Goal: Book appointment/travel/reservation

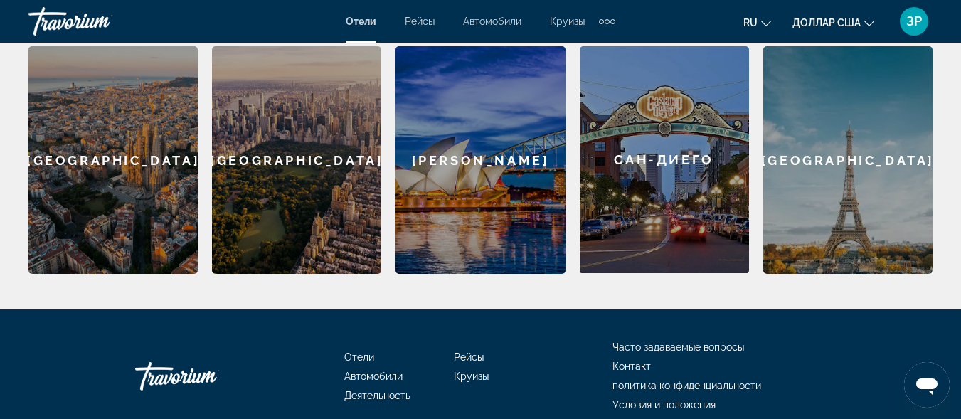
scroll to position [118, 0]
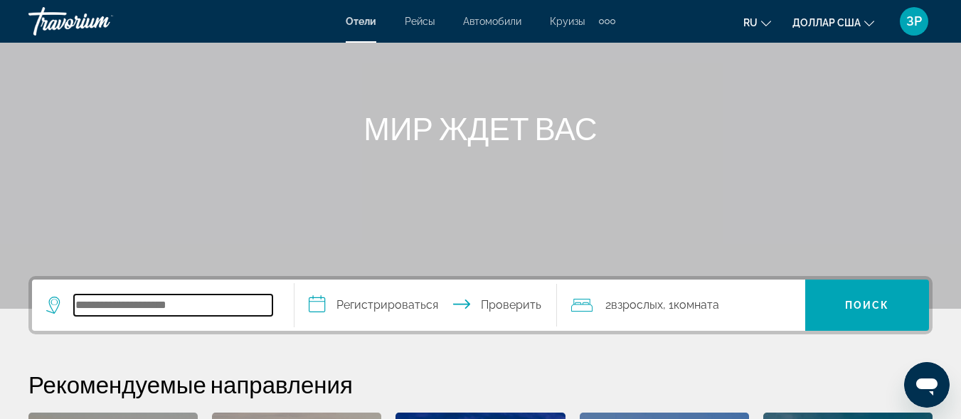
click at [164, 304] on input "Поиск отеля" at bounding box center [173, 304] width 198 height 21
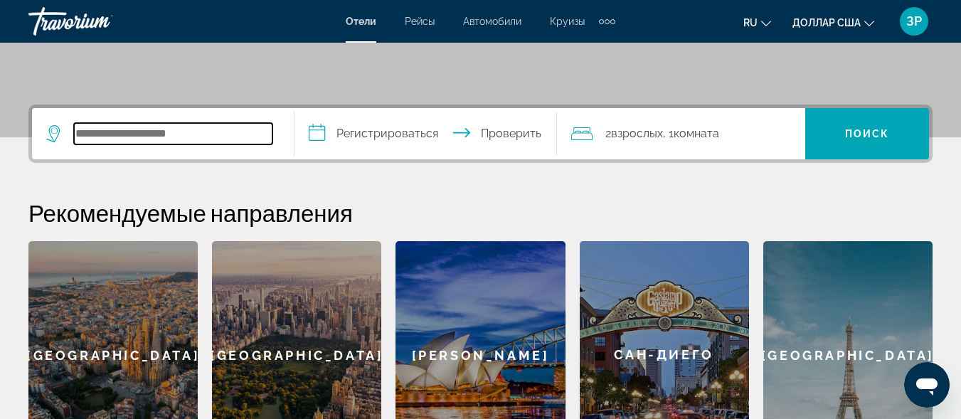
scroll to position [348, 0]
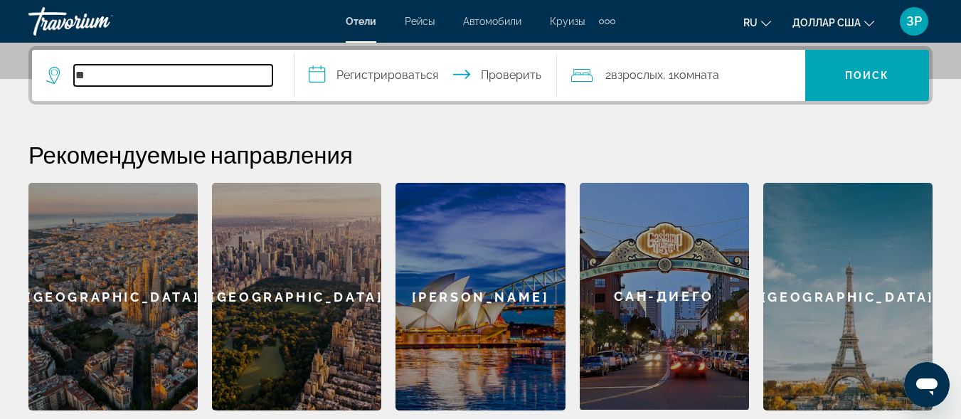
type input "*"
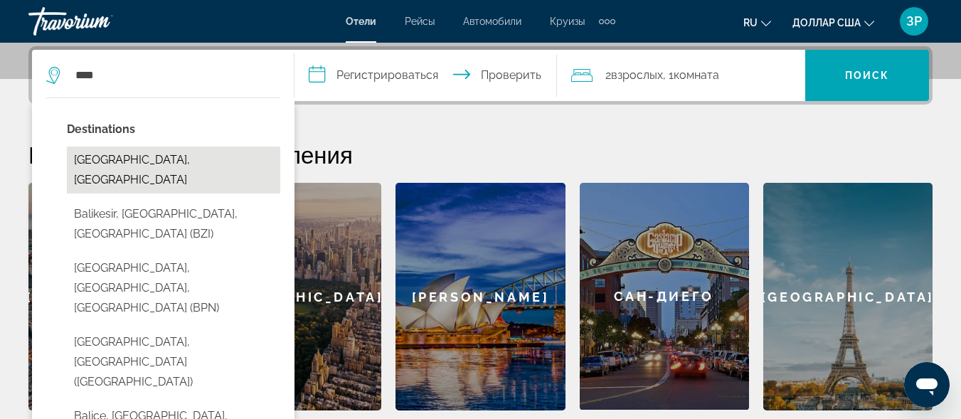
click at [144, 164] on button "[GEOGRAPHIC_DATA], [GEOGRAPHIC_DATA]" at bounding box center [173, 169] width 213 height 47
type input "**********"
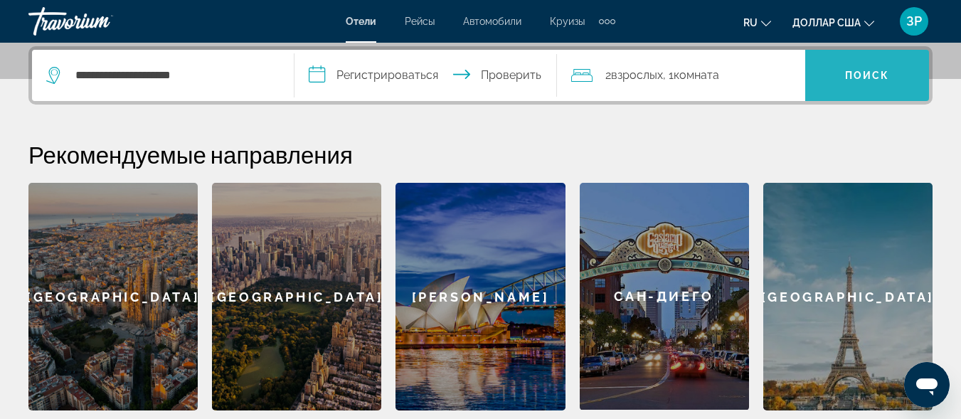
click at [866, 75] on font "Поиск" at bounding box center [867, 75] width 45 height 11
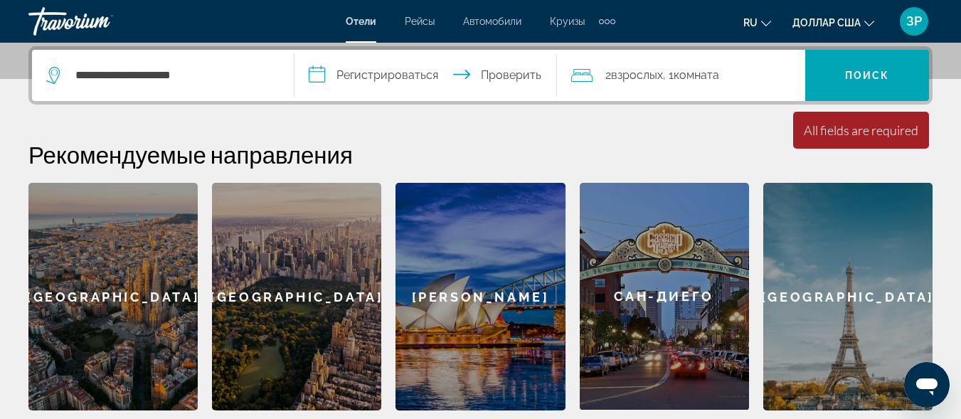
click at [853, 272] on div "[GEOGRAPHIC_DATA]" at bounding box center [847, 297] width 169 height 228
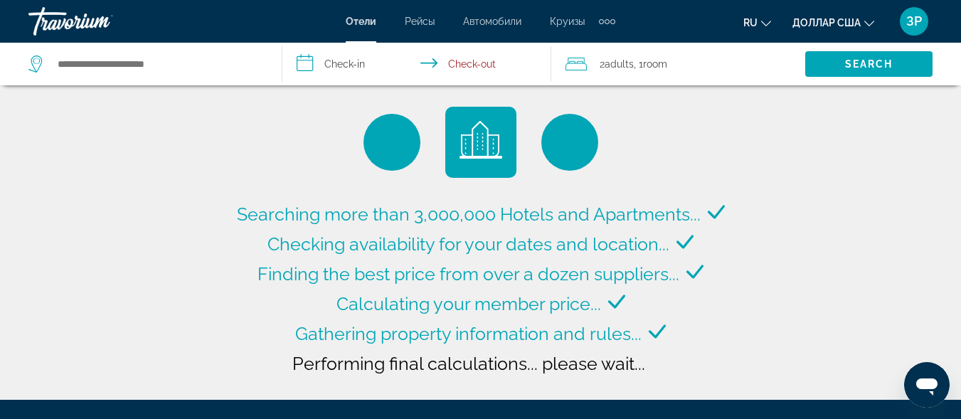
type input "**********"
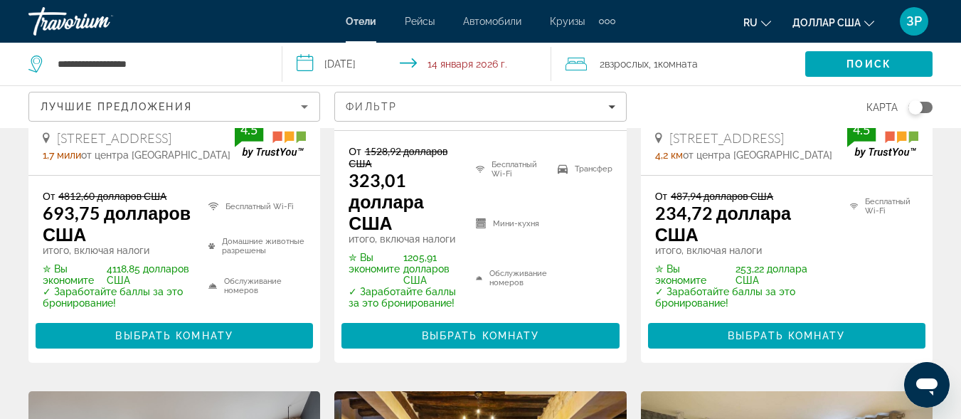
scroll to position [410, 0]
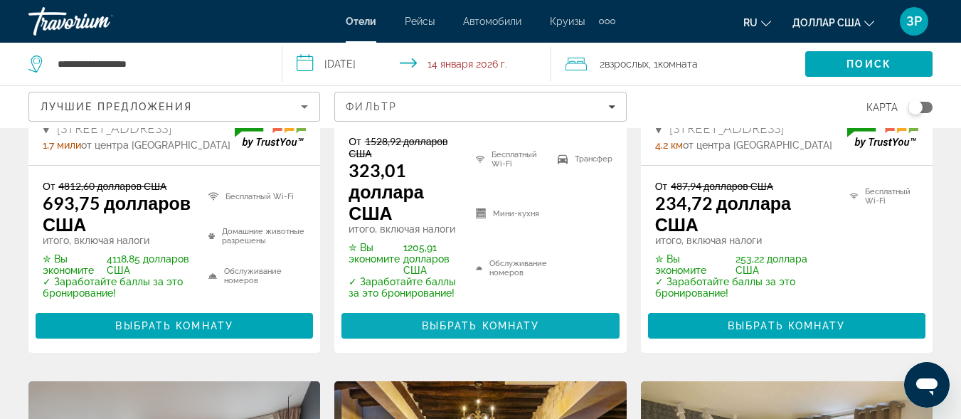
click at [506, 326] on font "Выбрать комнату" at bounding box center [481, 325] width 118 height 11
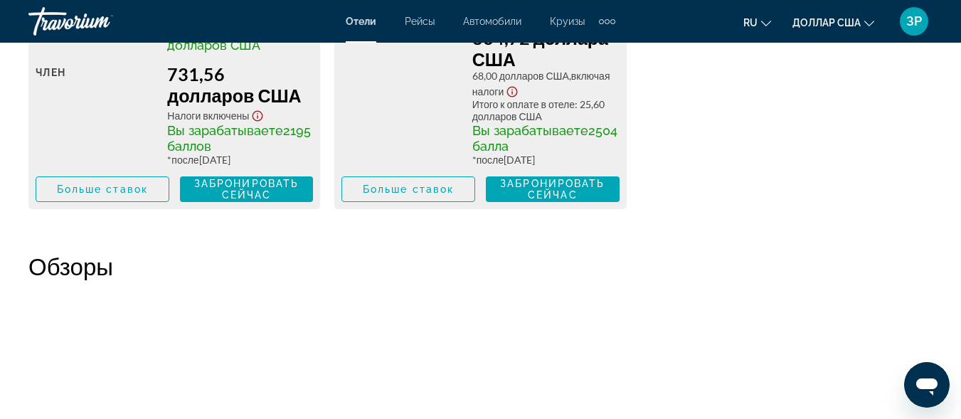
scroll to position [3189, 0]
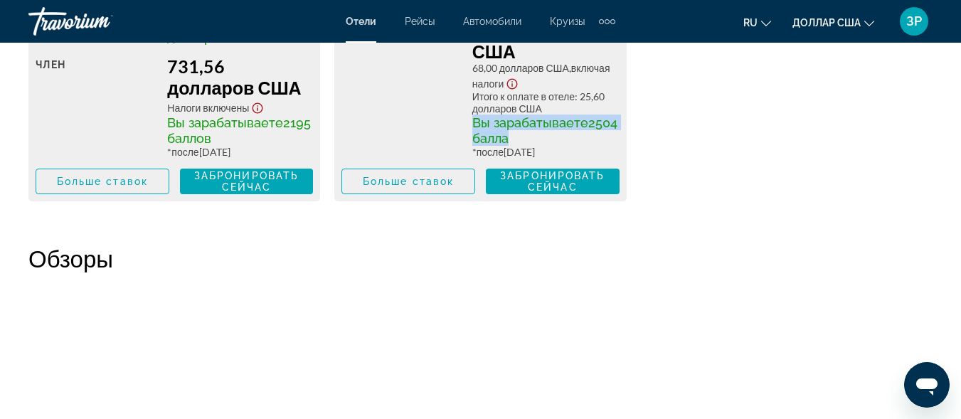
drag, startPoint x: 502, startPoint y: 257, endPoint x: 585, endPoint y: 267, distance: 83.8
click at [585, 146] on div "Вы зарабатываете 2504 балла" at bounding box center [545, 129] width 147 height 31
copy span "Вы зарабатываете 2504 балла"
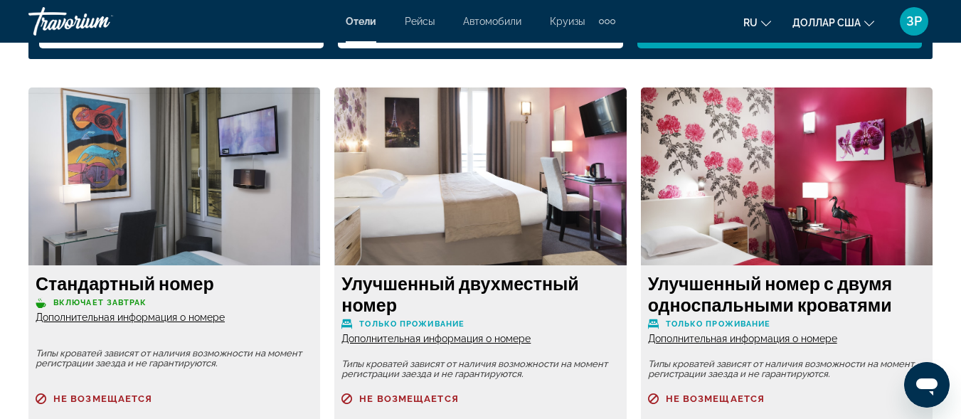
scroll to position [2096, 0]
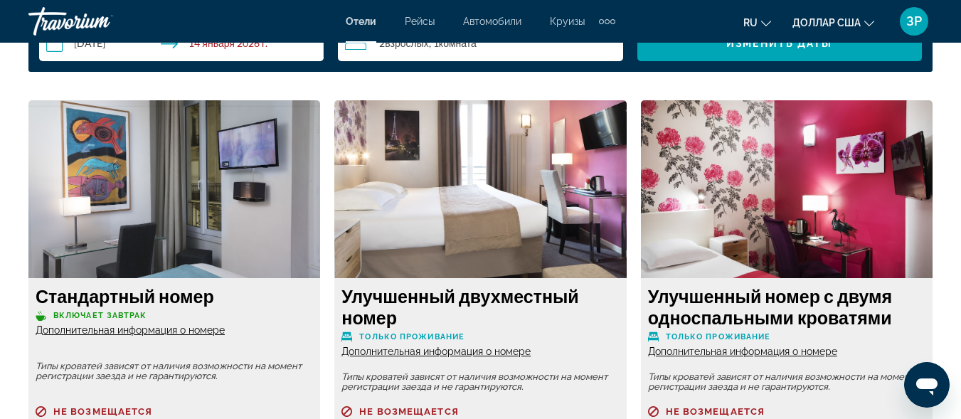
click at [147, 240] on img "Основное содержание" at bounding box center [174, 189] width 292 height 178
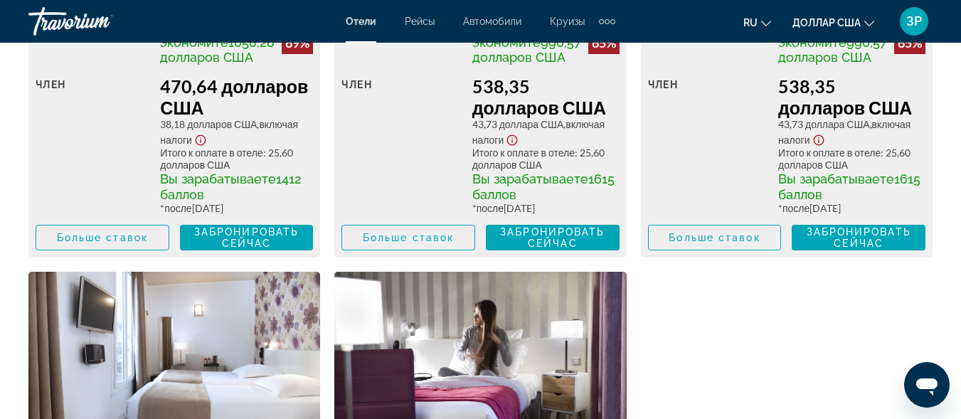
scroll to position [2603, 0]
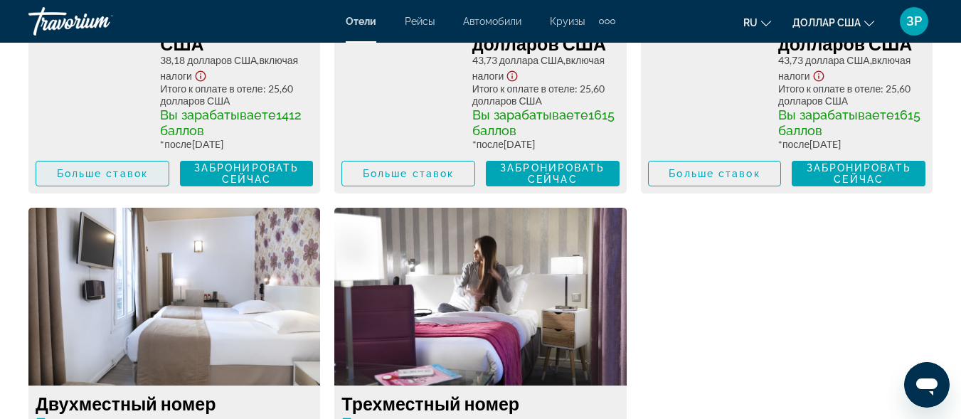
click at [90, 179] on font "Больше ставок" at bounding box center [102, 173] width 91 height 11
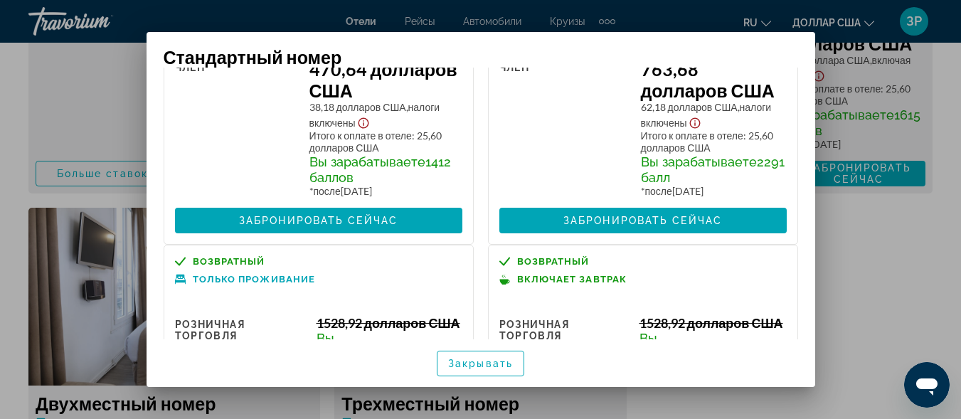
scroll to position [173, 0]
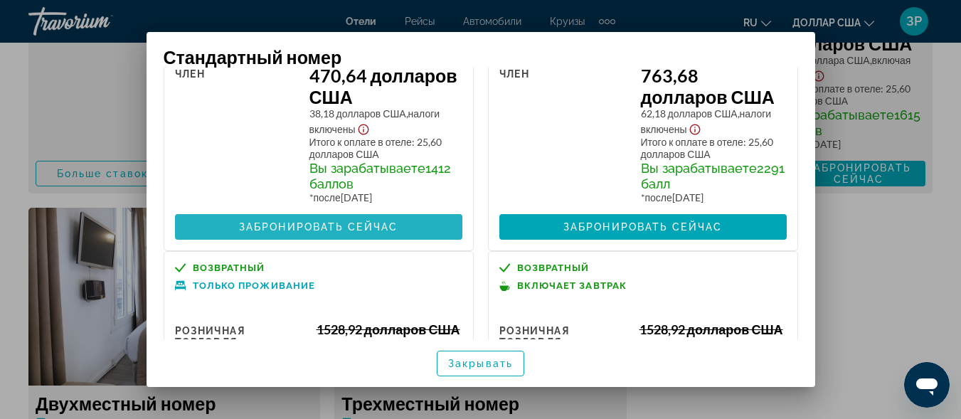
click at [331, 233] on span at bounding box center [318, 227] width 287 height 34
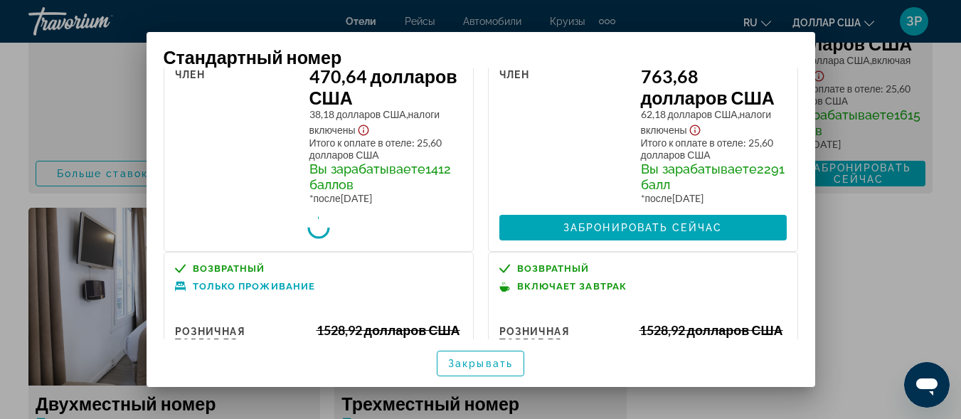
scroll to position [0, 0]
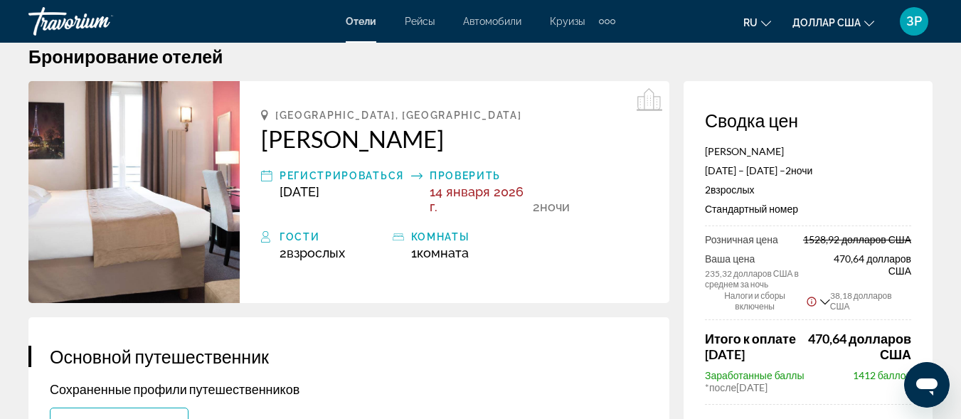
scroll to position [1, 0]
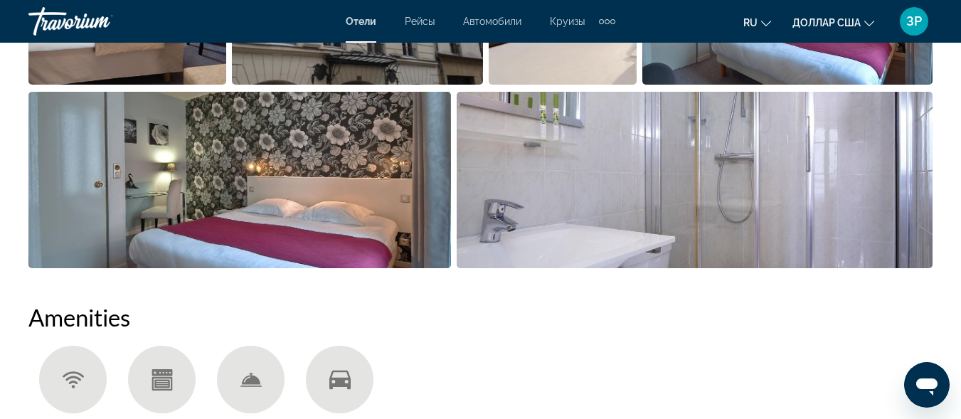
scroll to position [732, 0]
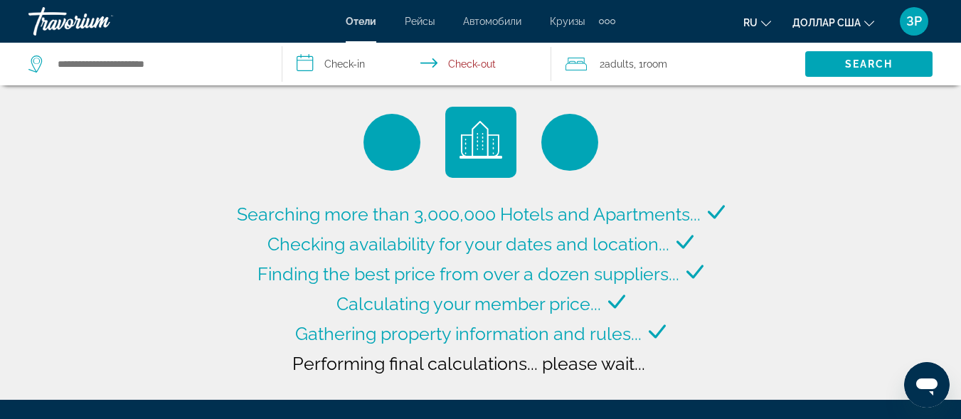
type input "**********"
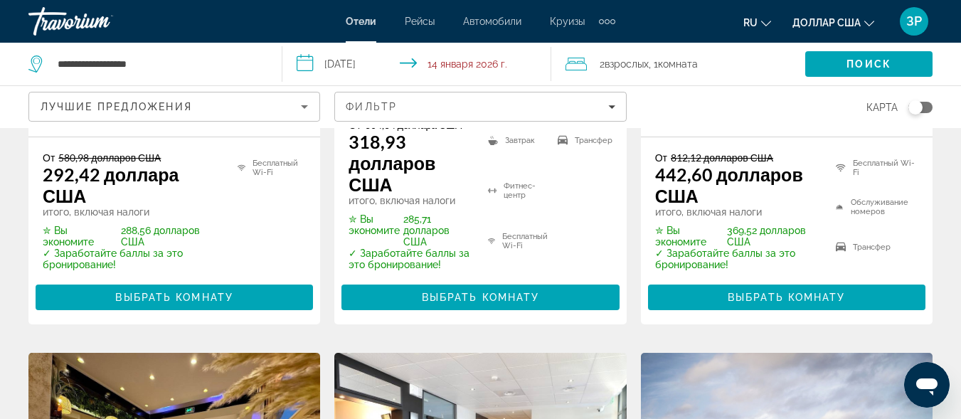
scroll to position [1040, 0]
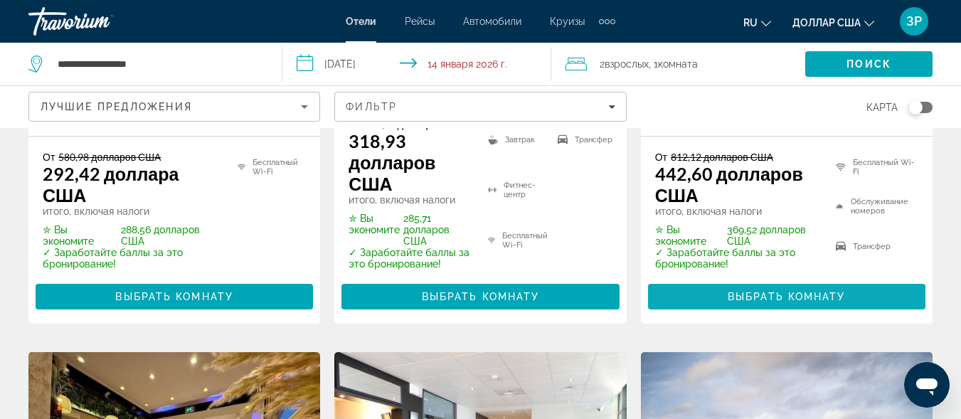
click at [803, 300] on font "Выбрать комнату" at bounding box center [786, 296] width 118 height 11
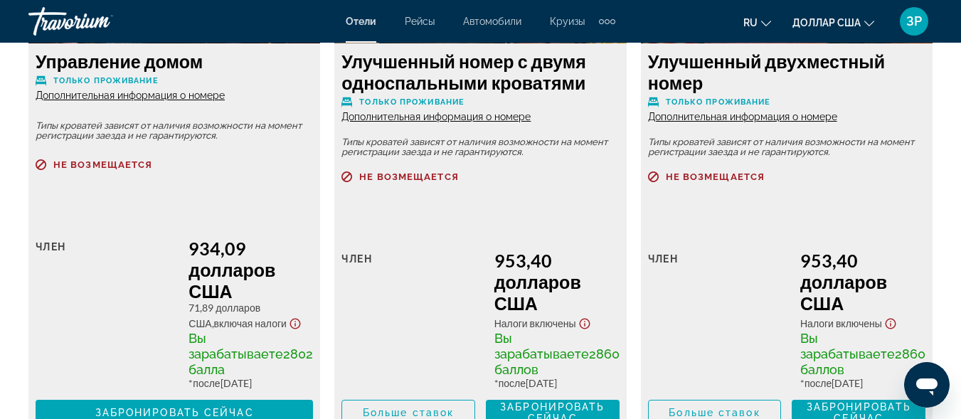
scroll to position [3072, 0]
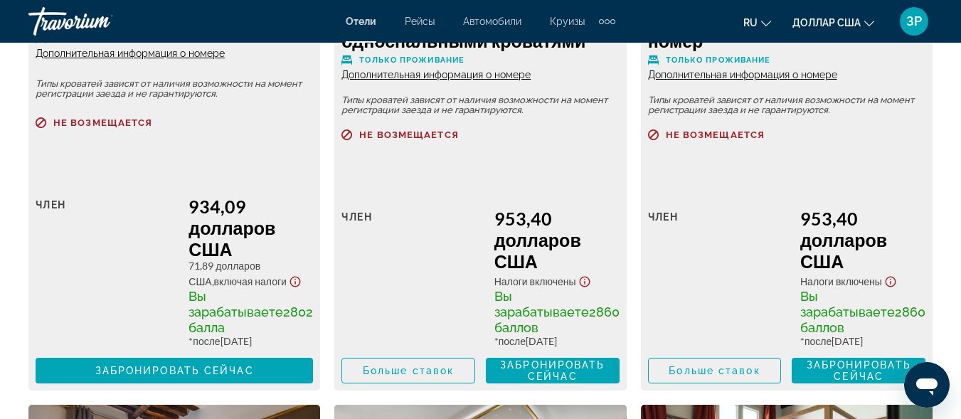
click at [142, 59] on font "Дополнительная информация о номере" at bounding box center [130, 53] width 189 height 11
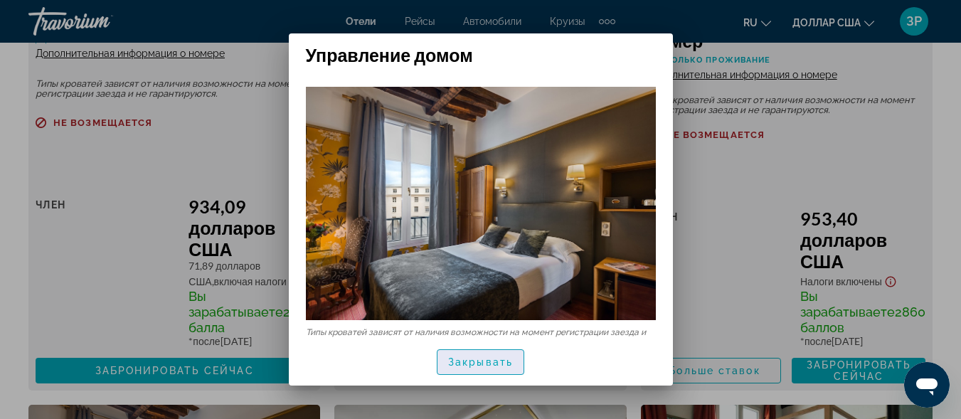
click at [503, 361] on font "Закрывать" at bounding box center [480, 361] width 65 height 11
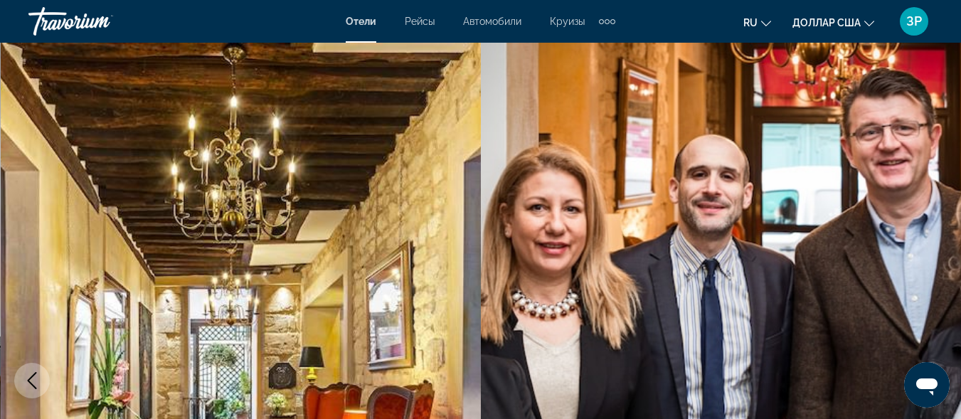
click at [65, 21] on div "Травориум" at bounding box center [99, 21] width 142 height 37
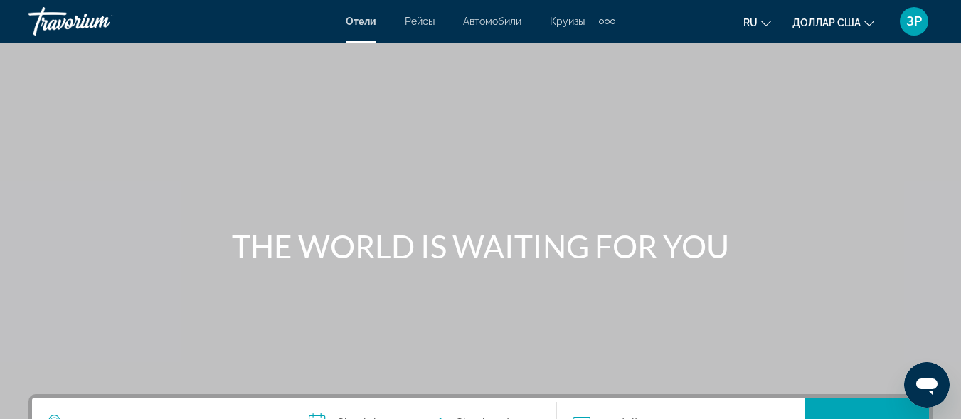
click at [567, 24] on font "Круизы" at bounding box center [567, 21] width 35 height 11
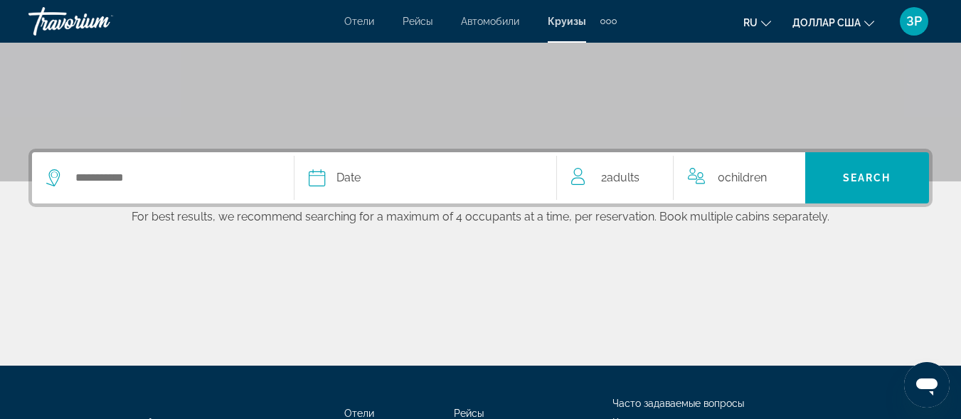
scroll to position [244, 0]
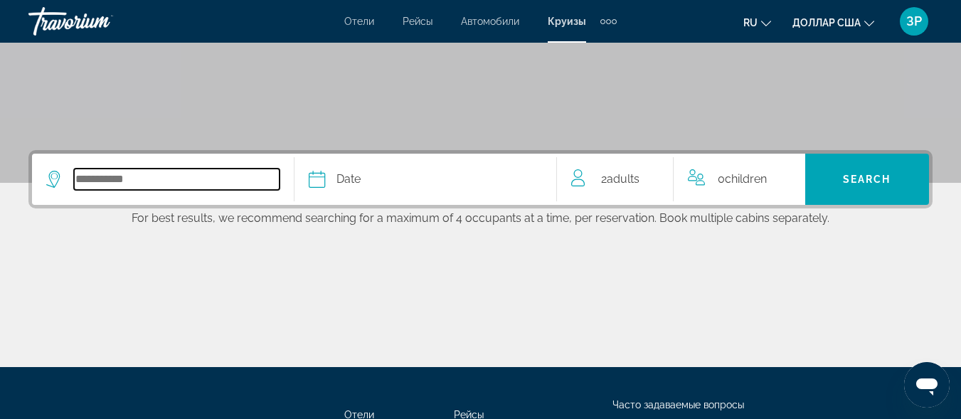
click at [160, 176] on input "Select cruise destination" at bounding box center [177, 179] width 206 height 21
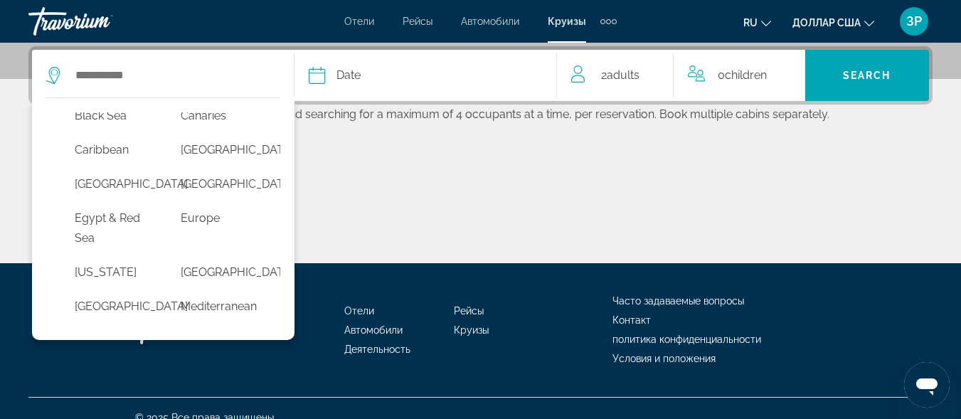
scroll to position [168, 0]
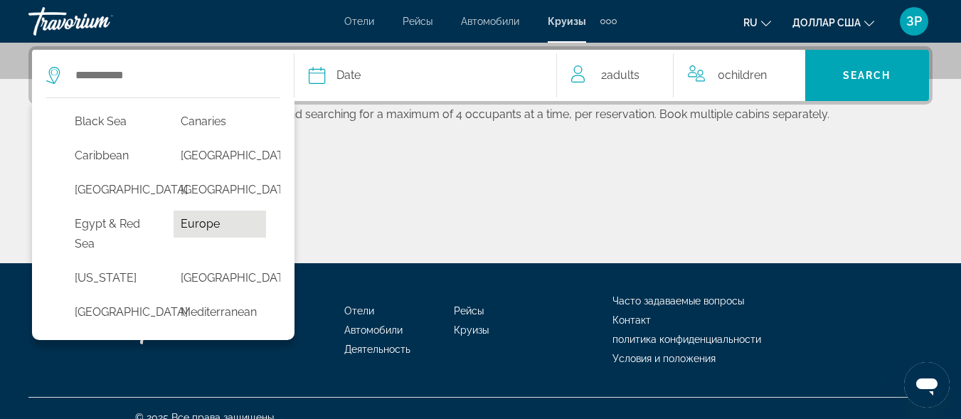
click at [200, 238] on button "Europe" at bounding box center [220, 223] width 92 height 27
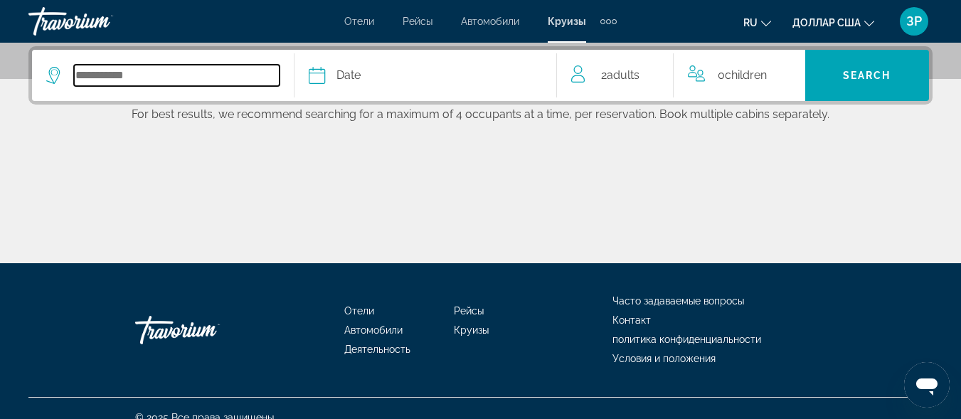
type input "******"
click at [394, 73] on div "Date" at bounding box center [425, 75] width 233 height 20
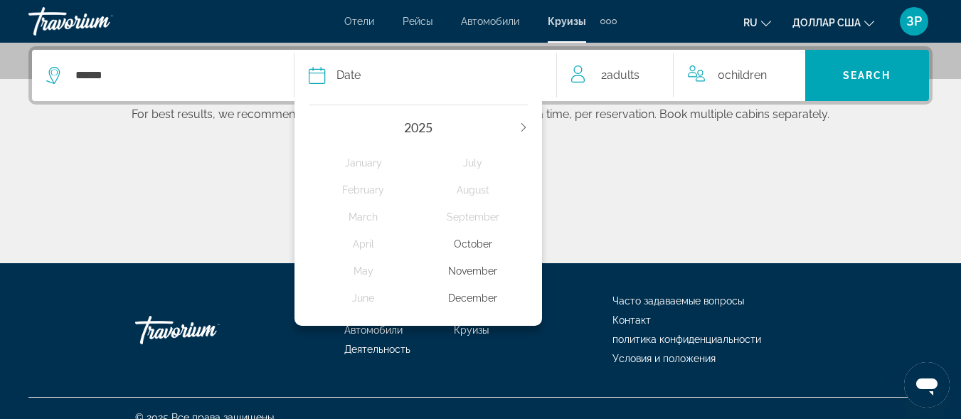
click at [475, 272] on div "November" at bounding box center [473, 271] width 110 height 26
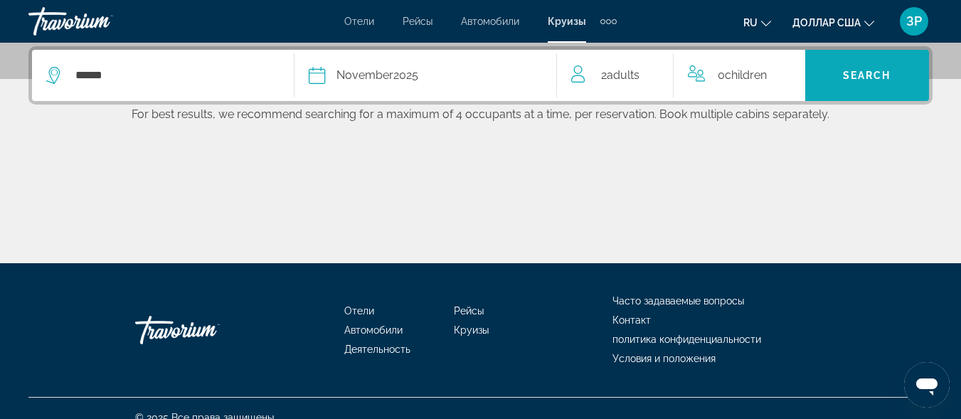
click at [870, 71] on span "Search" at bounding box center [867, 75] width 48 height 11
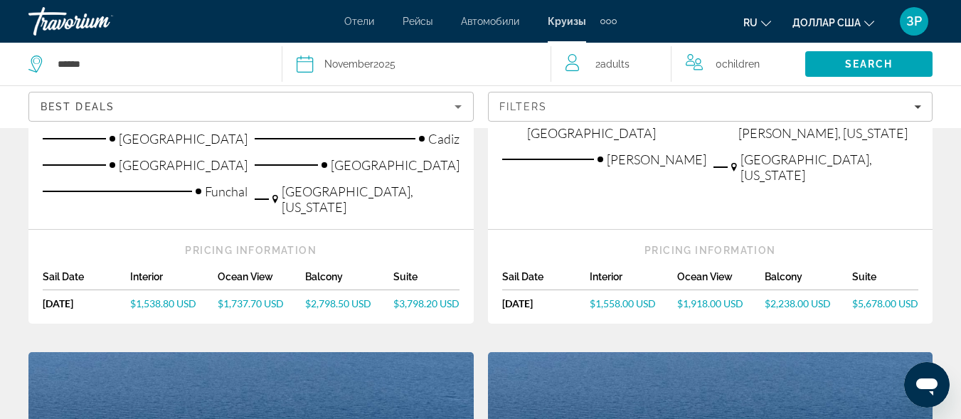
scroll to position [876, 0]
